Goal: Communication & Community: Ask a question

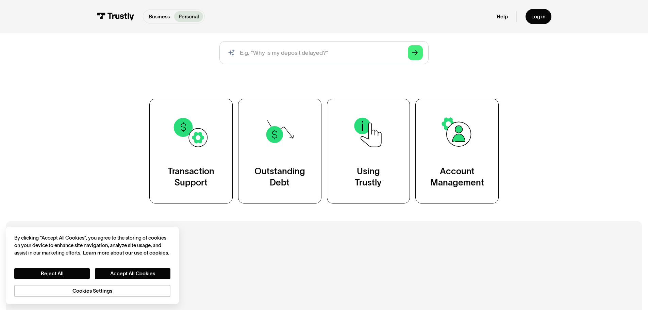
scroll to position [102, 0]
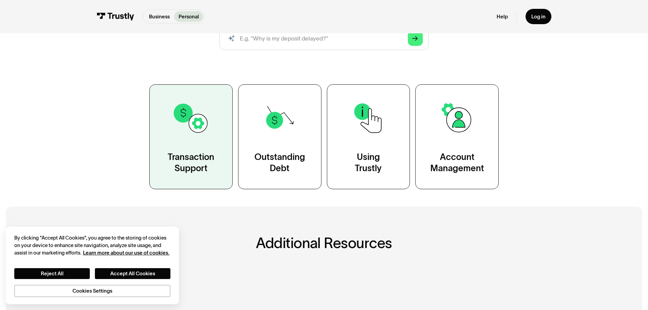
click at [214, 142] on link "Transaction Support" at bounding box center [190, 136] width 83 height 104
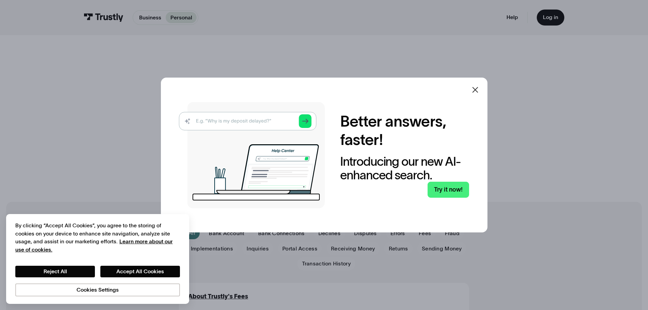
click at [477, 90] on icon at bounding box center [475, 90] width 8 height 8
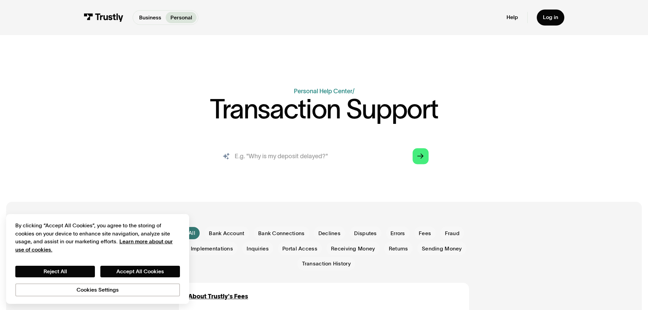
click at [326, 154] on input "search" at bounding box center [323, 156] width 221 height 25
click at [269, 157] on input "search" at bounding box center [323, 156] width 221 height 25
click at [329, 151] on input "search" at bounding box center [323, 156] width 221 height 25
type input "meta facebook ads payment error"
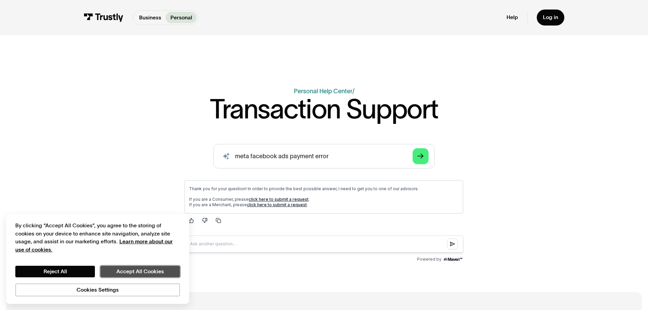
click at [135, 271] on button "Accept All Cookies" at bounding box center [140, 272] width 80 height 12
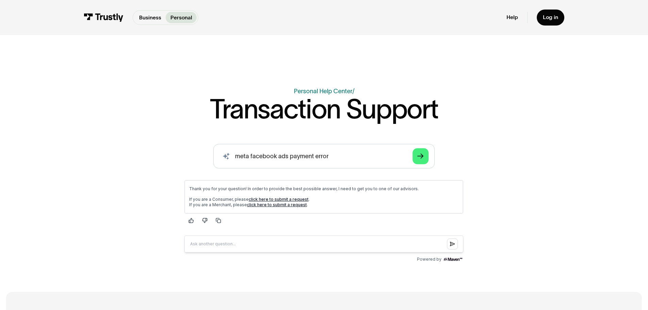
click at [257, 205] on link "click here to submit a request" at bounding box center [277, 204] width 60 height 5
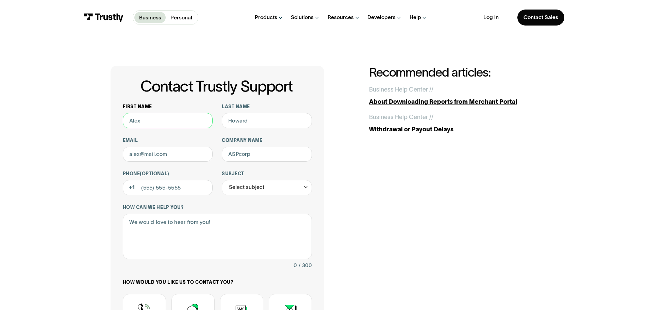
click at [166, 121] on input "First name" at bounding box center [168, 120] width 90 height 15
type input "Brie"
click at [230, 116] on input "Last name" at bounding box center [267, 120] width 90 height 15
type input "Kramer"
click at [183, 154] on input "Email" at bounding box center [168, 154] width 90 height 15
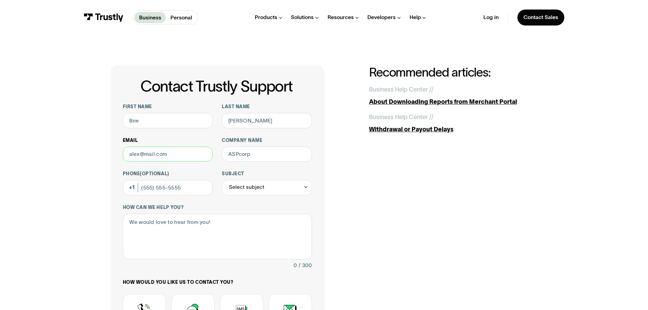
type input "marketing@stadiumtheatre.com"
click at [237, 156] on input "Company name" at bounding box center [267, 154] width 90 height 15
type input "Stadium Theatre"
click at [170, 188] on input "Phone (Optional)" at bounding box center [168, 187] width 90 height 15
type input "(401) 762-4545"
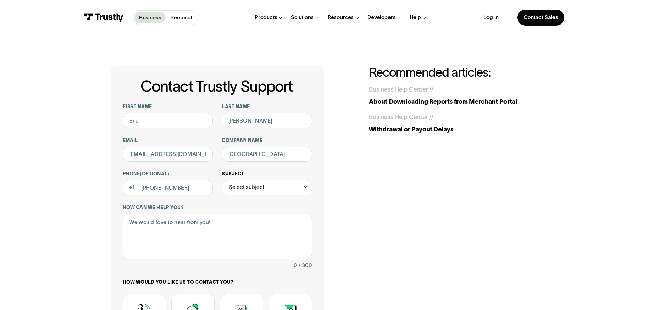
click at [253, 192] on div "Select subject" at bounding box center [246, 187] width 35 height 9
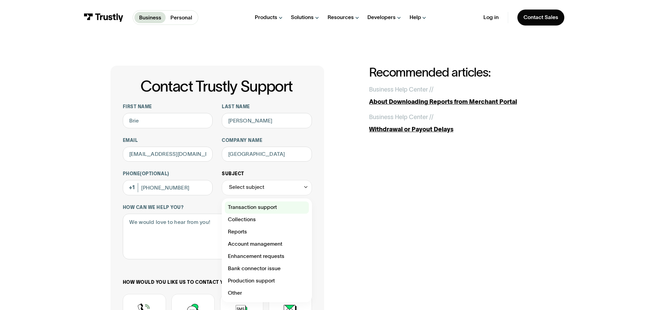
click at [279, 207] on div "Contact Trustly Support" at bounding box center [267, 207] width 84 height 12
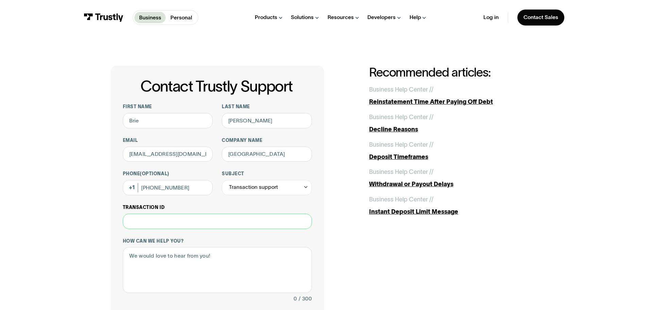
click at [182, 224] on input "Transaction ID" at bounding box center [217, 221] width 189 height 15
click at [157, 272] on textarea "How can we help you?" at bounding box center [217, 270] width 189 height 46
click at [268, 192] on div "Transaction support" at bounding box center [253, 187] width 49 height 9
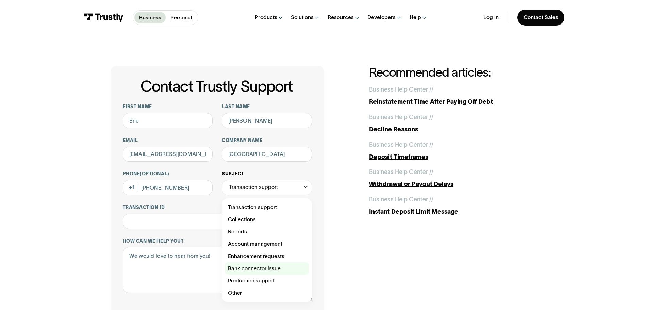
click at [263, 271] on div "Contact Trustly Support" at bounding box center [267, 268] width 84 height 12
type input "**********"
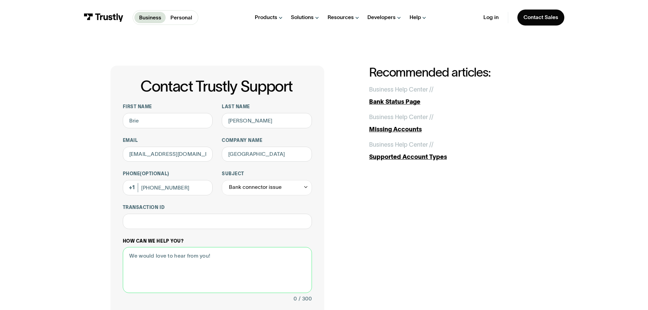
click at [238, 272] on textarea "How can we help you?" at bounding box center [217, 270] width 189 height 46
click at [137, 221] on input "Transaction ID" at bounding box center [217, 221] width 189 height 15
click at [141, 252] on textarea "How can we help you?" at bounding box center [217, 270] width 189 height 46
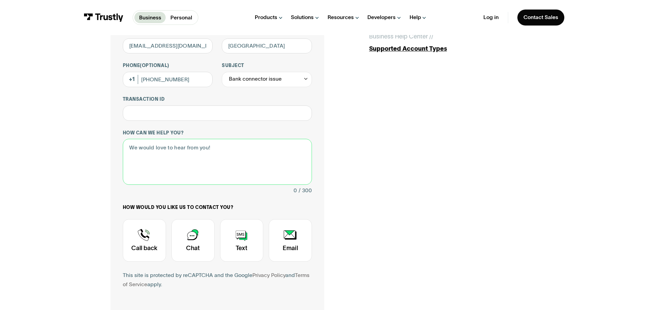
scroll to position [136, 0]
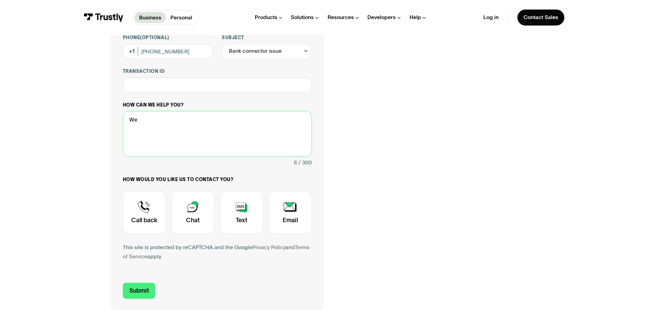
type textarea "W"
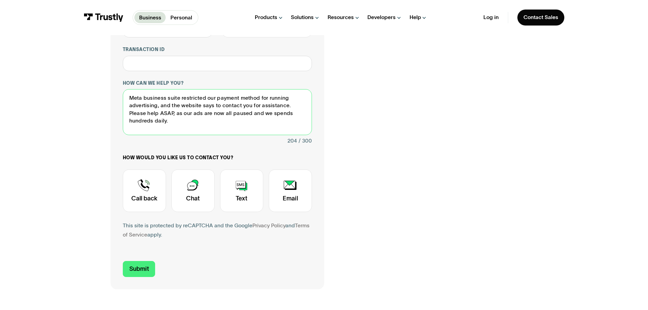
scroll to position [170, 0]
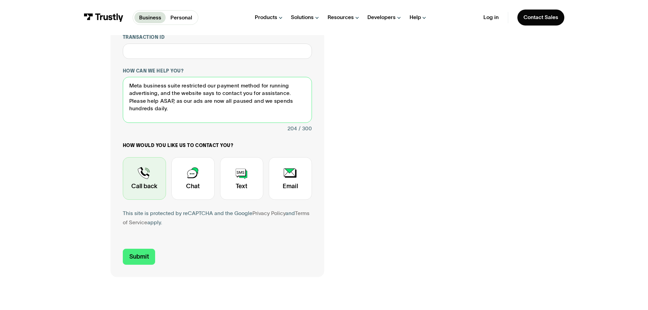
type textarea "Meta business suite restricted our payment method for running advertising, and …"
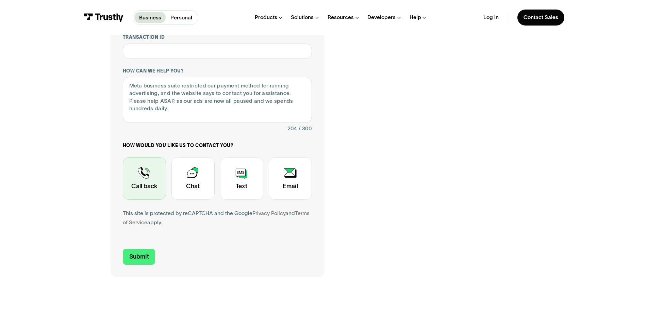
click at [158, 187] on div "Contact Trustly Support" at bounding box center [144, 178] width 43 height 43
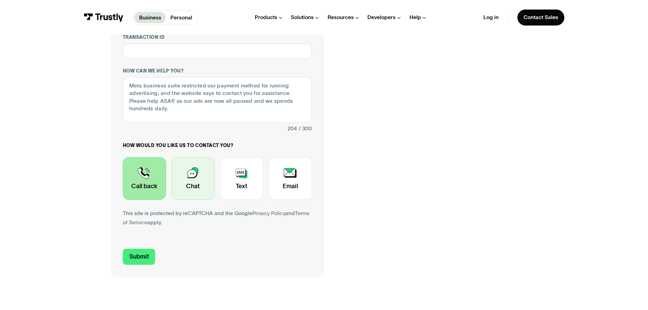
click at [195, 184] on div "Contact Trustly Support" at bounding box center [193, 178] width 43 height 43
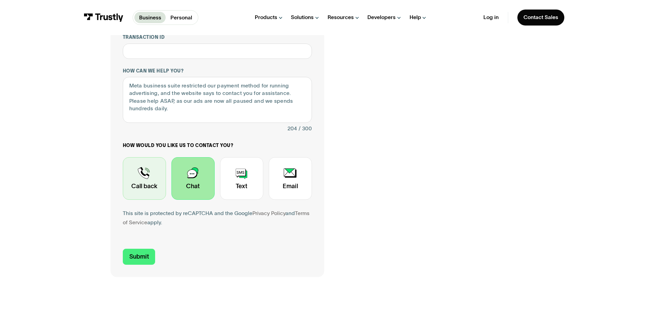
click at [140, 193] on div "Contact Trustly Support" at bounding box center [144, 178] width 43 height 43
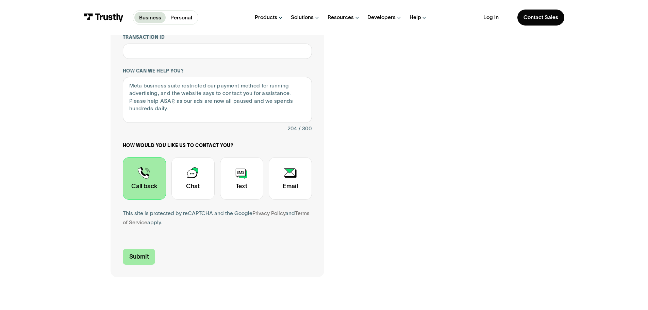
click at [145, 258] on input "Submit" at bounding box center [139, 257] width 33 height 16
type input "+14017624545"
